Goal: Information Seeking & Learning: Learn about a topic

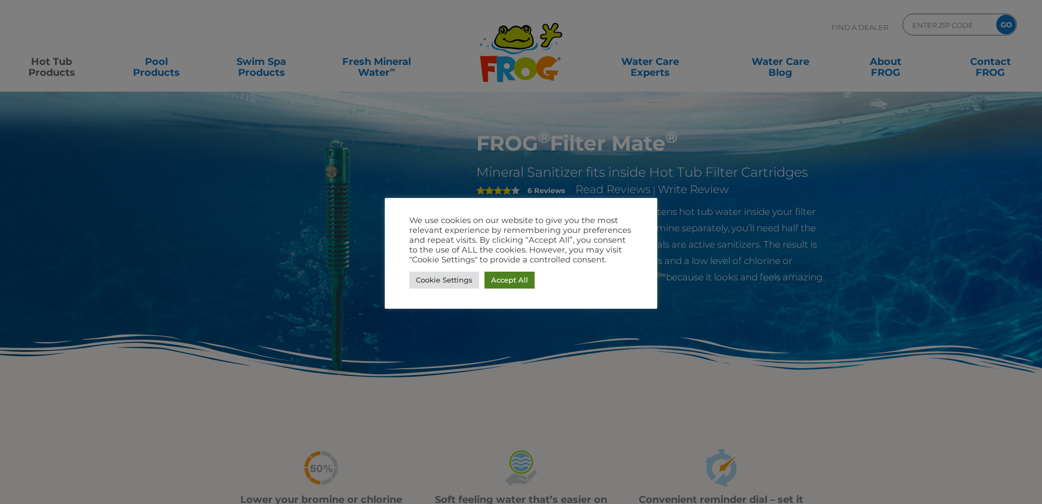
click at [501, 278] on link "Accept All" at bounding box center [510, 280] width 50 height 17
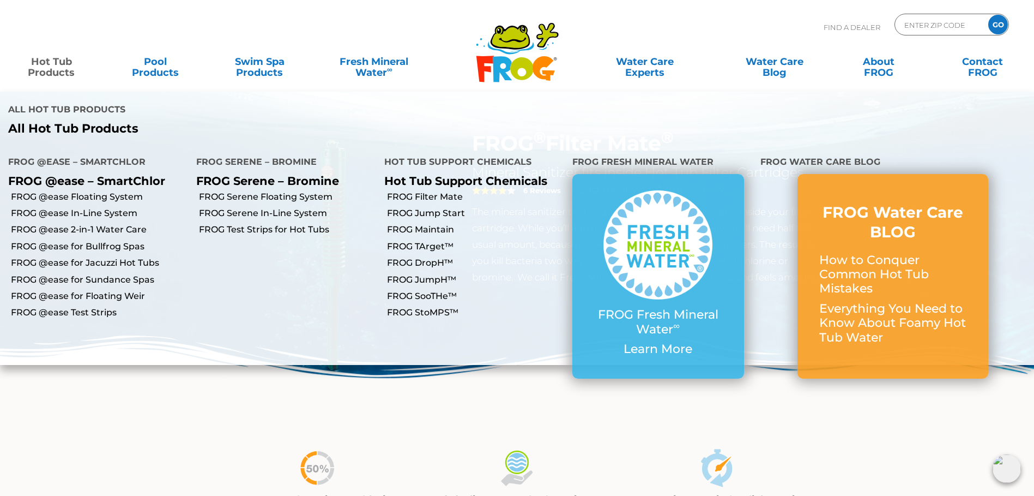
click at [53, 59] on link "Hot Tub Products" at bounding box center [51, 62] width 81 height 22
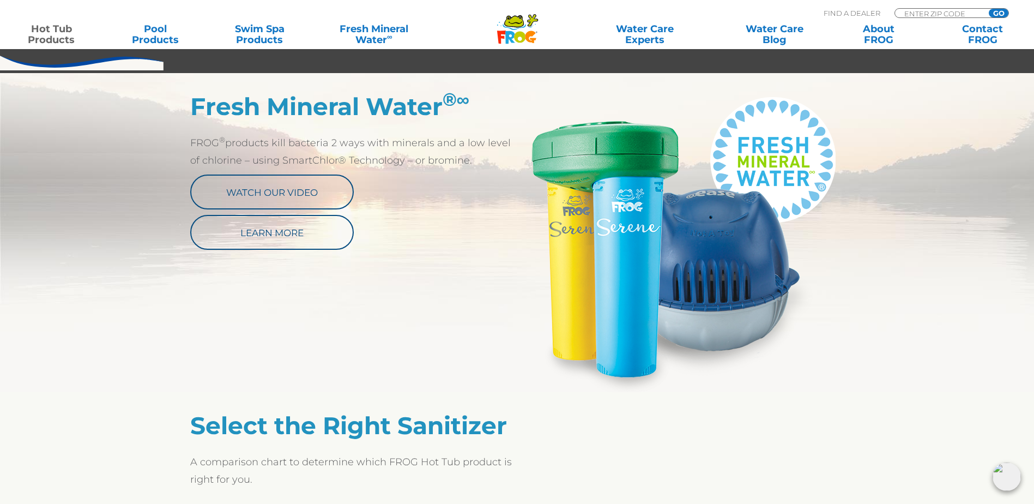
scroll to position [600, 0]
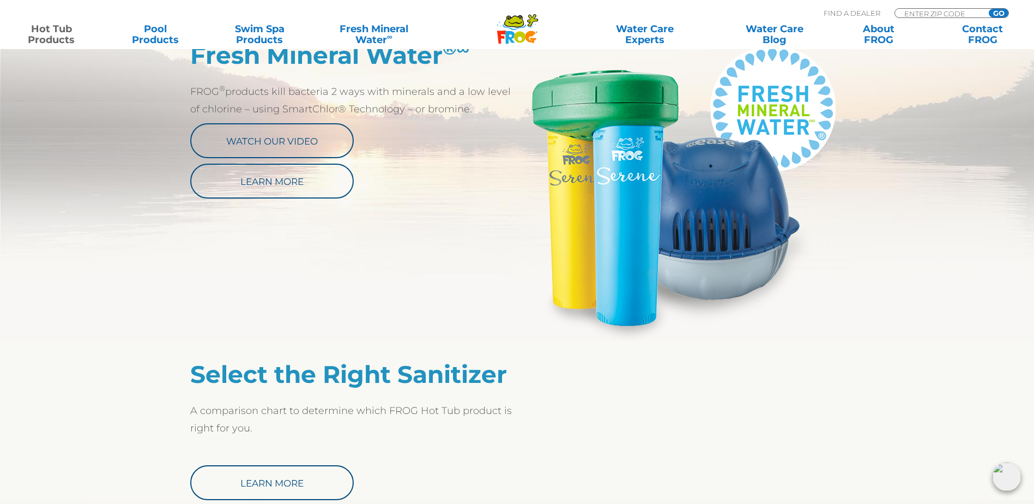
click at [279, 199] on div "Fresh Mineral Water ® ∞ FROG ® products kill bacteria 2 ways with minerals and …" at bounding box center [517, 224] width 654 height 300
click at [288, 179] on link "Learn More" at bounding box center [272, 181] width 164 height 35
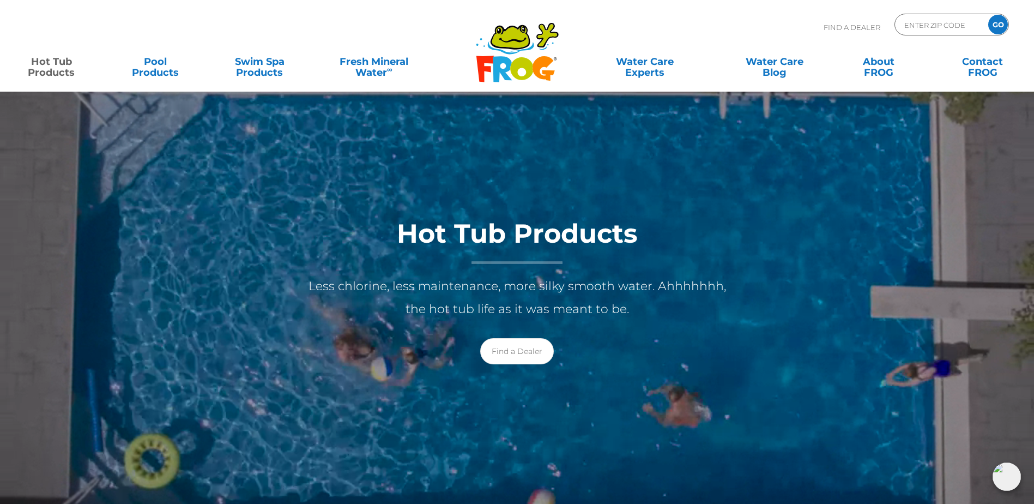
scroll to position [0, 0]
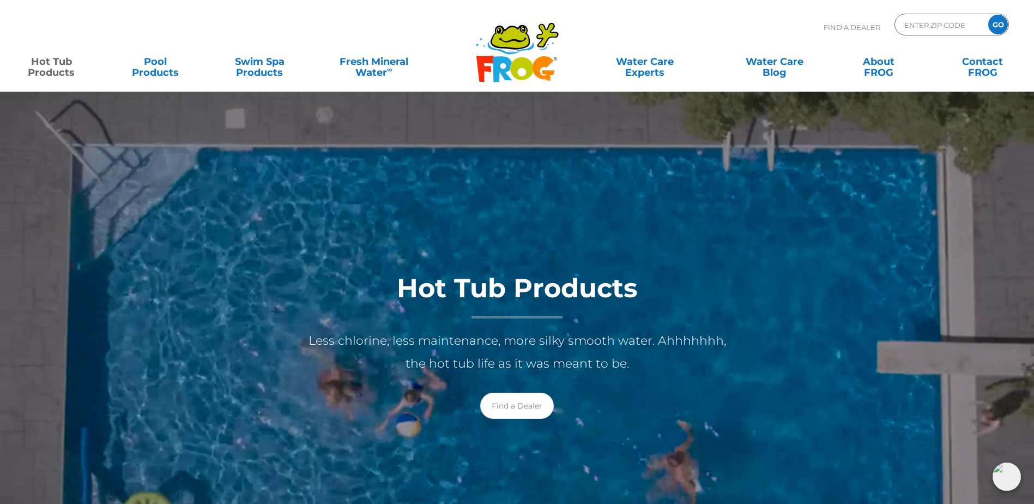
click at [41, 64] on link "Hot Tub Products" at bounding box center [51, 62] width 81 height 22
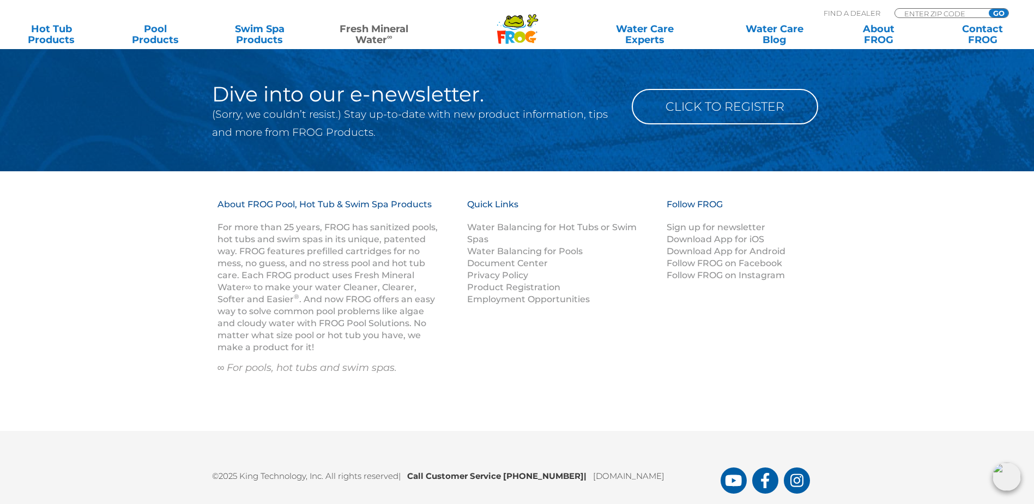
scroll to position [1636, 0]
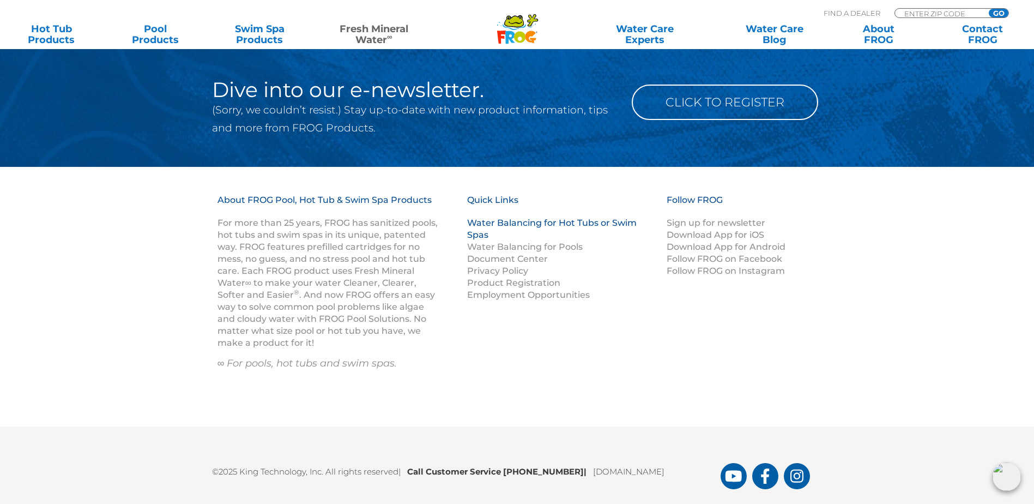
click at [544, 218] on link "Water Balancing for Hot Tubs or Swim Spas" at bounding box center [552, 229] width 170 height 22
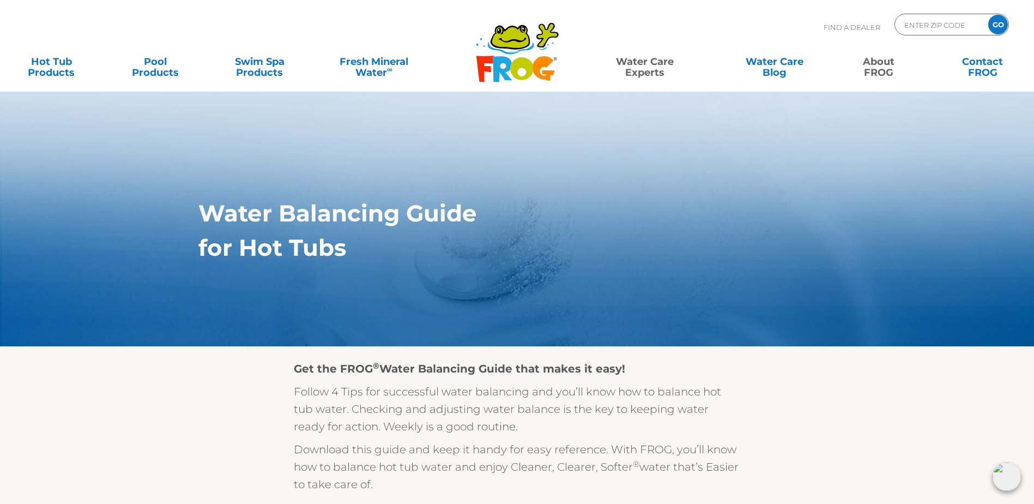
click at [877, 68] on link "About FROG" at bounding box center [878, 62] width 81 height 22
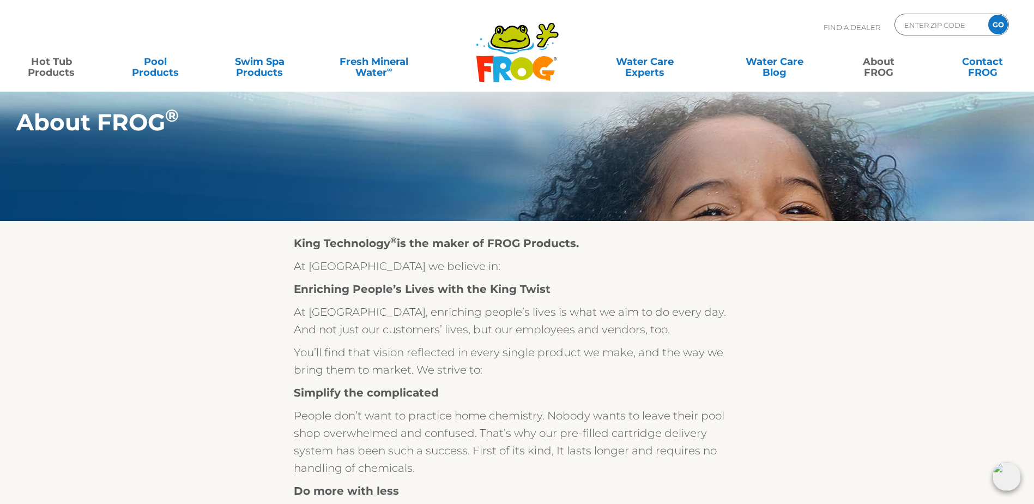
click at [56, 72] on link "Hot Tub Products" at bounding box center [51, 62] width 81 height 22
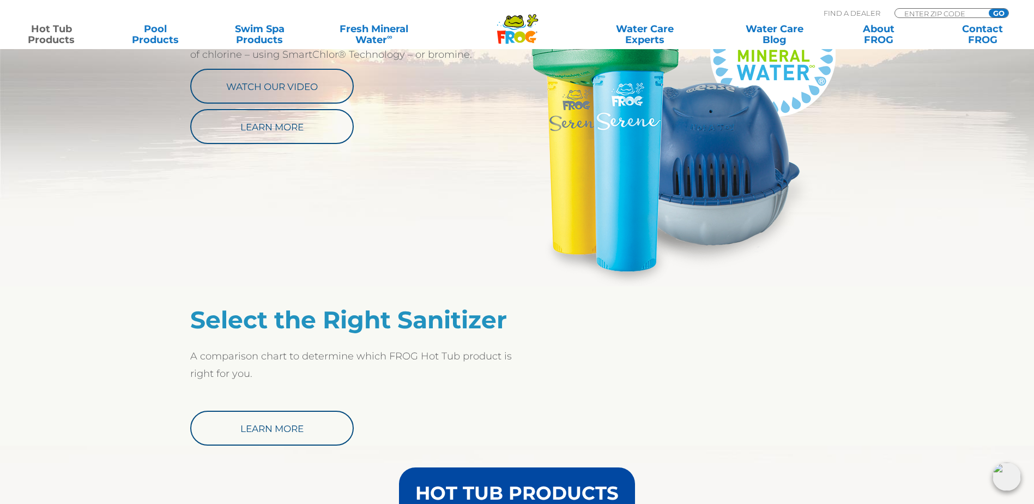
scroll to position [600, 0]
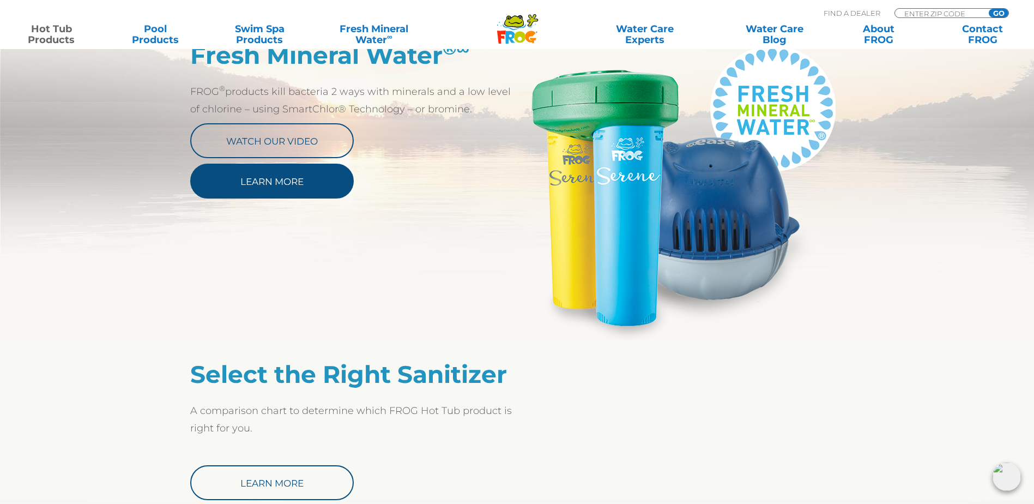
click at [267, 177] on link "Learn More" at bounding box center [272, 181] width 164 height 35
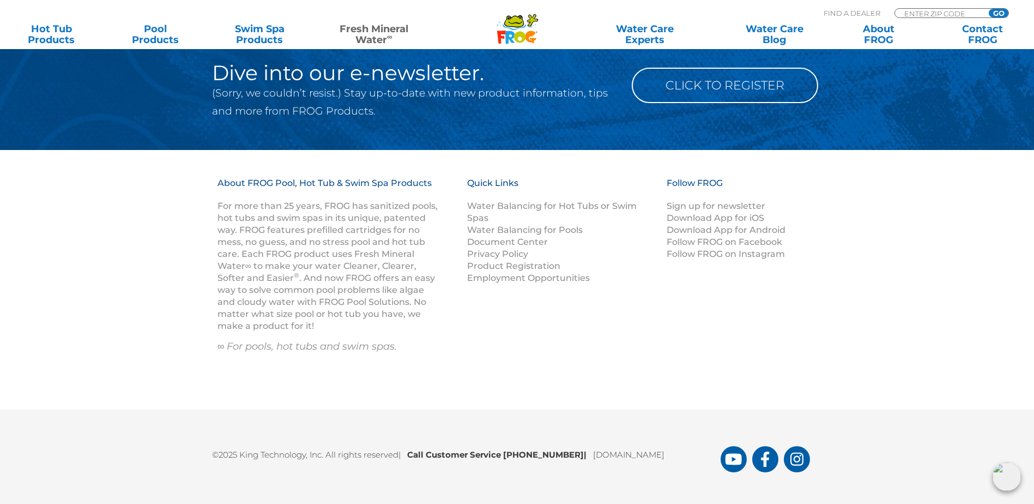
scroll to position [1659, 0]
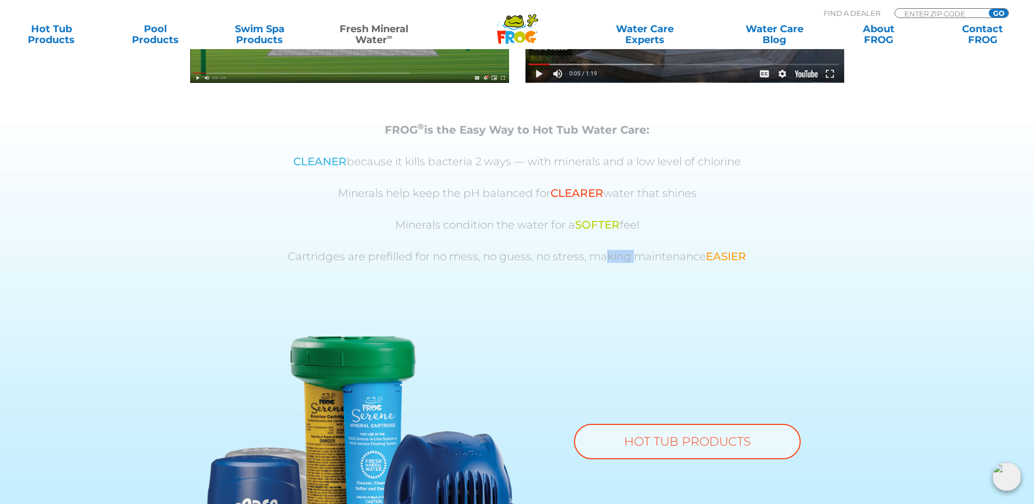
drag, startPoint x: 603, startPoint y: 260, endPoint x: 721, endPoint y: 194, distance: 134.7
click at [688, 212] on div "FROG ® is the Easy Way to Hot Tub Water Care: CLEANER because it kills bacteria…" at bounding box center [517, 193] width 627 height 139
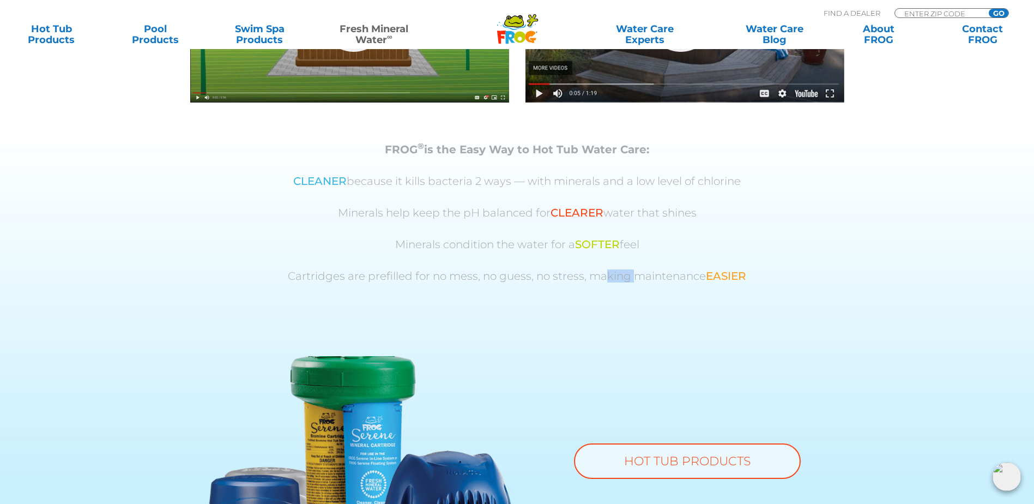
scroll to position [514, 0]
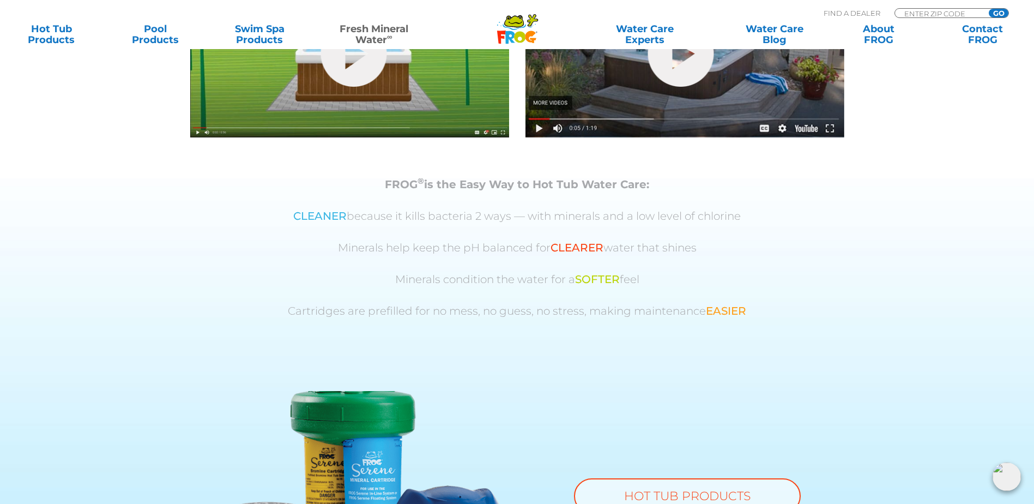
drag, startPoint x: 721, startPoint y: 194, endPoint x: 820, endPoint y: 218, distance: 102.1
click at [820, 218] on p "CLEANER because it kills bacteria 2 ways — with minerals and a low level of chl…" at bounding box center [517, 216] width 627 height 13
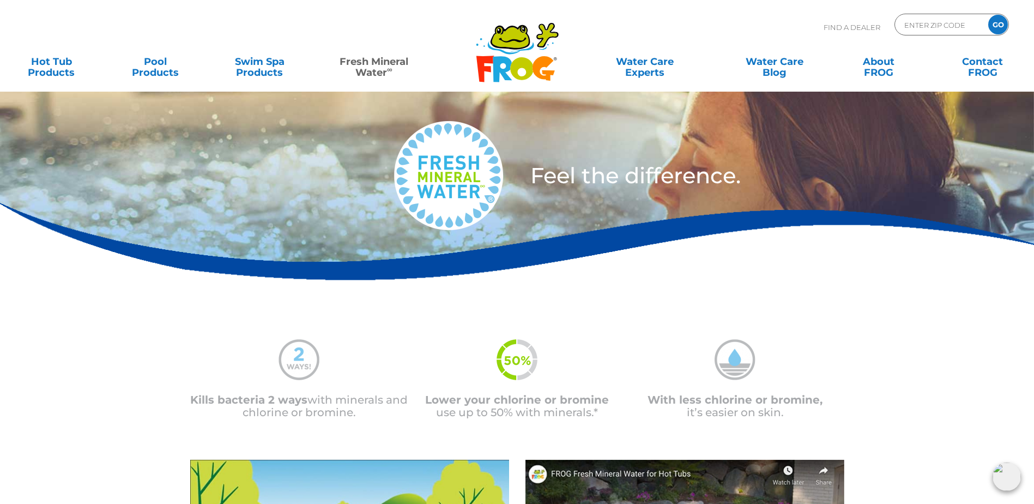
scroll to position [0, 0]
